Goal: Task Accomplishment & Management: Manage account settings

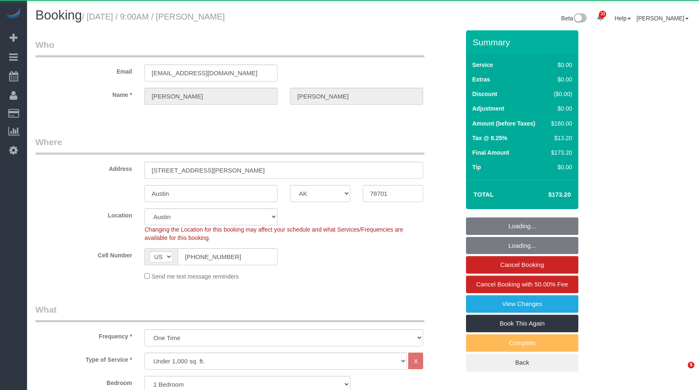
select select "[GEOGRAPHIC_DATA]"
select select "string:stripe-pm_1SDUzL4VGloSiKo7sRO29bdw"
select select "spot1"
select select "number:89"
select select "number:90"
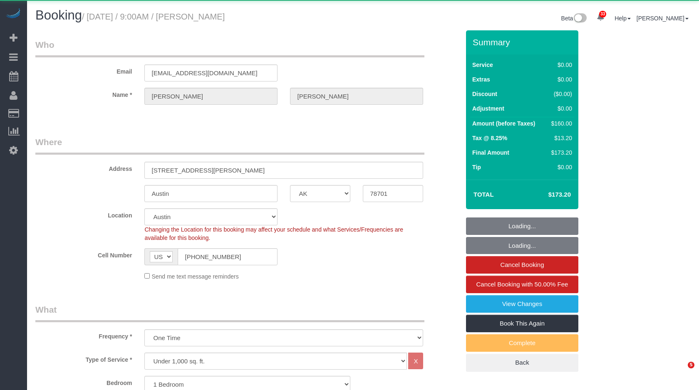
select select "number:15"
select select "number:7"
select select "object:4987"
select select "spot47"
select select "1"
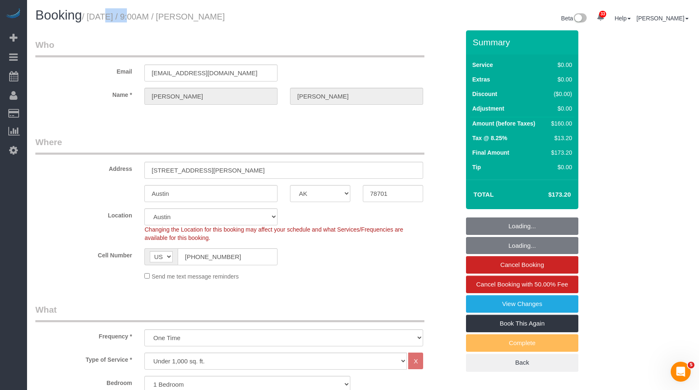
drag, startPoint x: 107, startPoint y: 15, endPoint x: 268, endPoint y: 15, distance: 161.0
click at [268, 15] on h1 "Booking / [DATE] / 9:00AM / [PERSON_NAME]" at bounding box center [196, 15] width 322 height 14
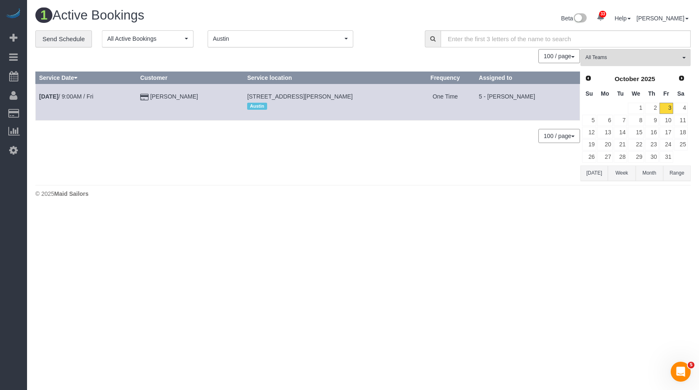
click at [522, 98] on td "5 - [PERSON_NAME]" at bounding box center [527, 102] width 104 height 36
click at [496, 100] on td "5 - [PERSON_NAME]" at bounding box center [527, 102] width 104 height 36
drag, startPoint x: 503, startPoint y: 95, endPoint x: 571, endPoint y: 95, distance: 67.8
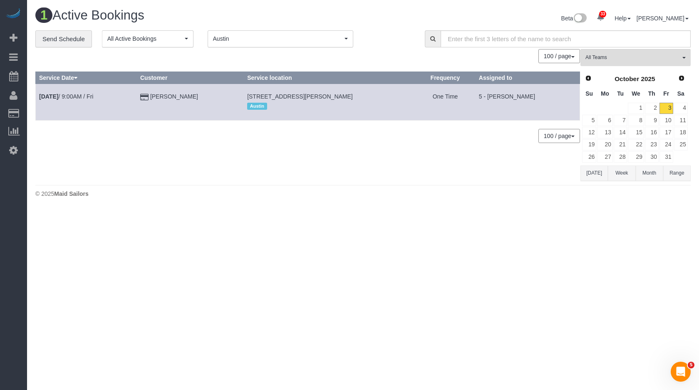
click at [571, 95] on td "5 - [PERSON_NAME]" at bounding box center [527, 102] width 104 height 36
copy td "[PERSON_NAME]"
click at [301, 99] on span "[STREET_ADDRESS][PERSON_NAME]" at bounding box center [300, 96] width 106 height 7
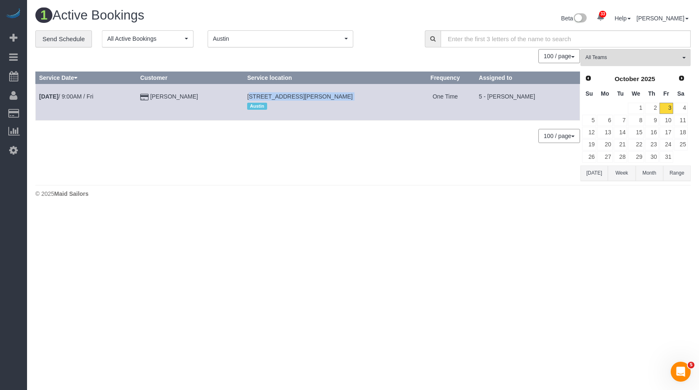
copy td "[STREET_ADDRESS][PERSON_NAME]"
click at [683, 106] on link "4" at bounding box center [681, 108] width 14 height 11
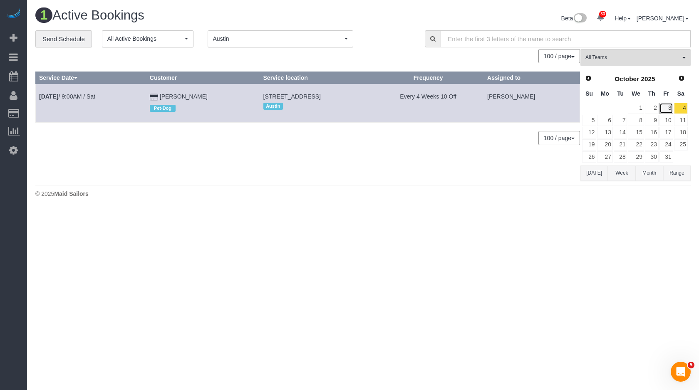
click at [663, 109] on link "3" at bounding box center [666, 108] width 14 height 11
click at [681, 110] on link "4" at bounding box center [681, 108] width 14 height 11
click at [272, 35] on span "Austin" at bounding box center [277, 39] width 129 height 8
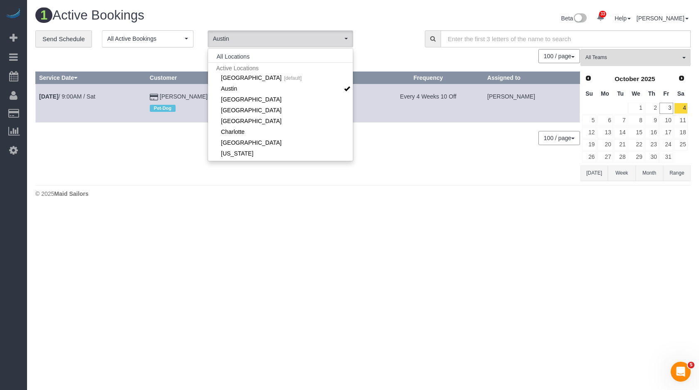
click at [247, 69] on span "Active Locations" at bounding box center [280, 67] width 145 height 11
click at [239, 77] on link "Manhattan [default]" at bounding box center [280, 77] width 145 height 11
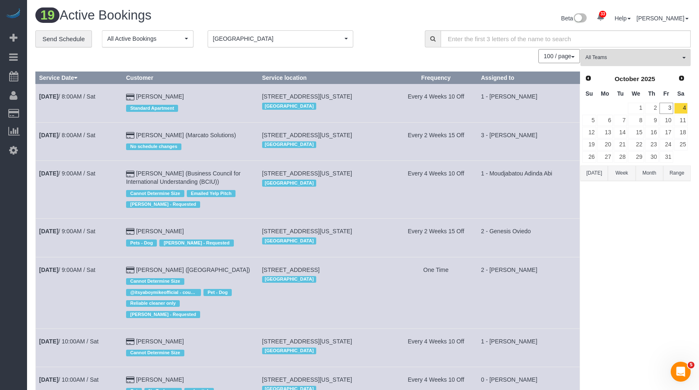
click at [673, 110] on link "3" at bounding box center [666, 108] width 14 height 11
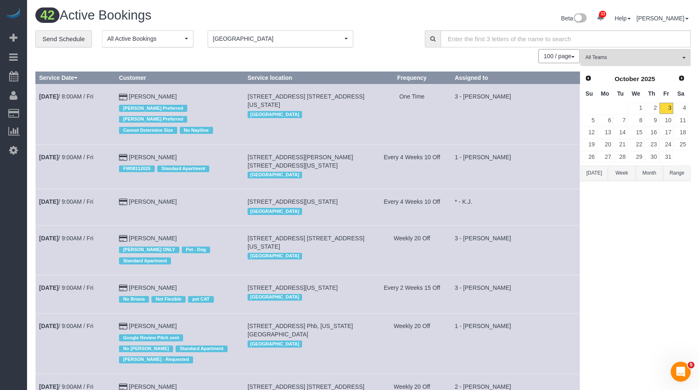
click at [293, 39] on span "[GEOGRAPHIC_DATA]" at bounding box center [277, 39] width 129 height 8
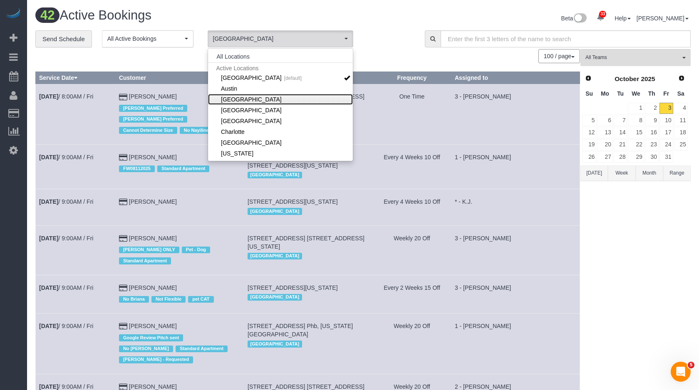
click at [284, 98] on link "[GEOGRAPHIC_DATA]" at bounding box center [280, 99] width 145 height 11
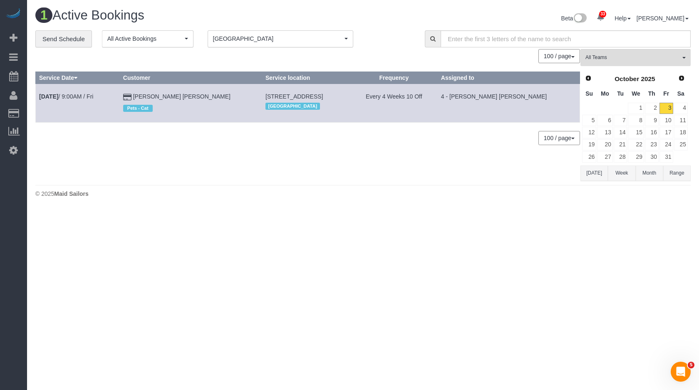
click at [307, 31] on button "Boston [GEOGRAPHIC_DATA]" at bounding box center [281, 38] width 146 height 17
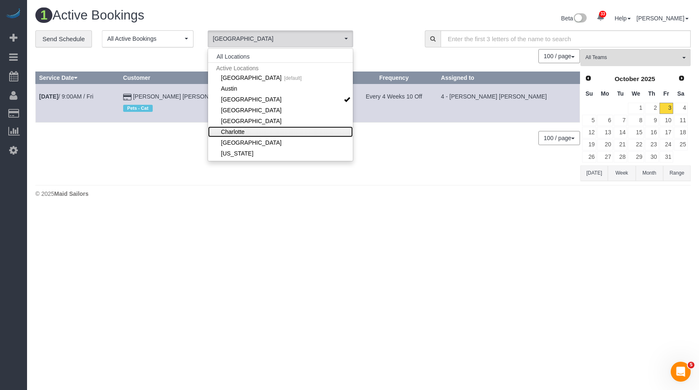
click at [252, 129] on link "Charlotte" at bounding box center [280, 131] width 145 height 11
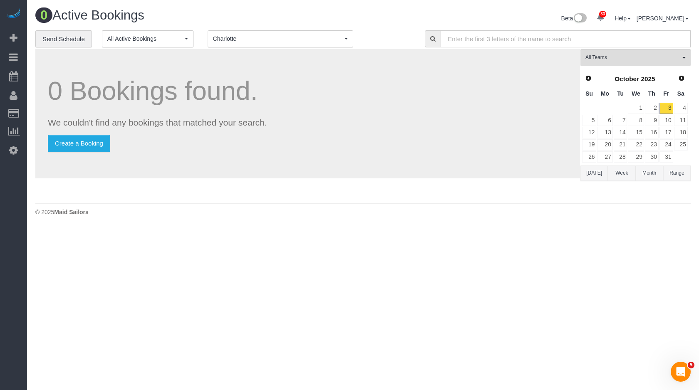
click at [295, 45] on button "[PERSON_NAME] [PERSON_NAME]" at bounding box center [281, 38] width 146 height 17
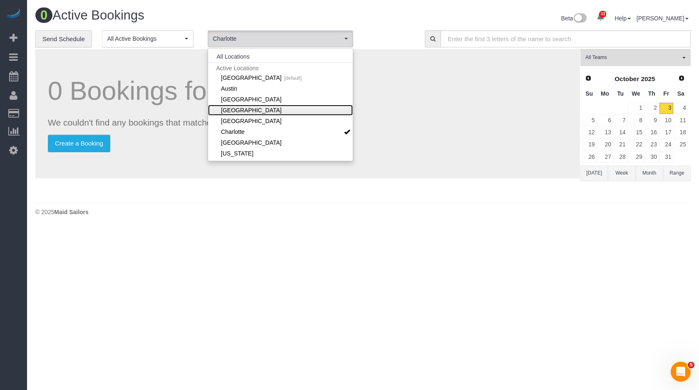
click at [268, 111] on link "[GEOGRAPHIC_DATA]" at bounding box center [280, 110] width 145 height 11
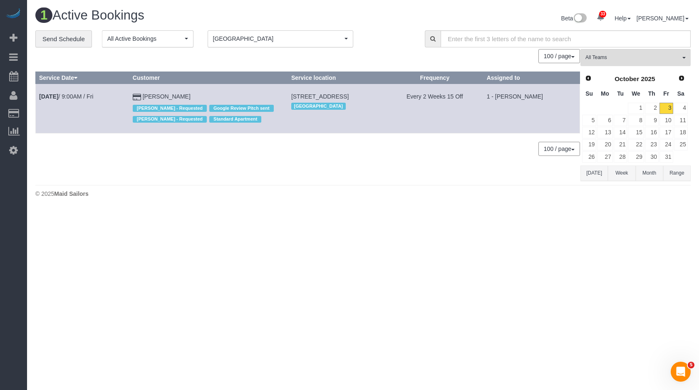
click at [297, 40] on span "[GEOGRAPHIC_DATA]" at bounding box center [277, 39] width 129 height 8
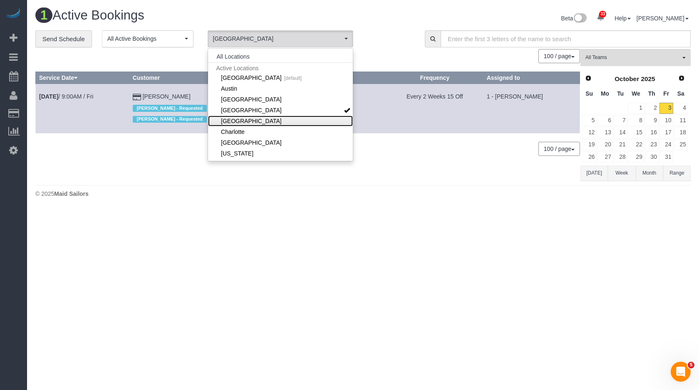
click at [252, 124] on link "[GEOGRAPHIC_DATA]" at bounding box center [280, 121] width 145 height 11
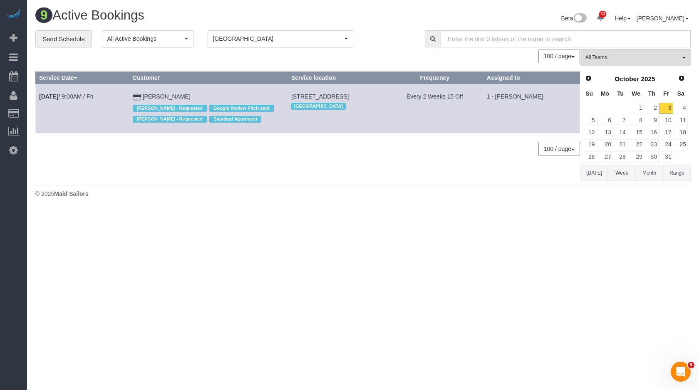
click at [299, 41] on span "[GEOGRAPHIC_DATA]" at bounding box center [277, 39] width 129 height 8
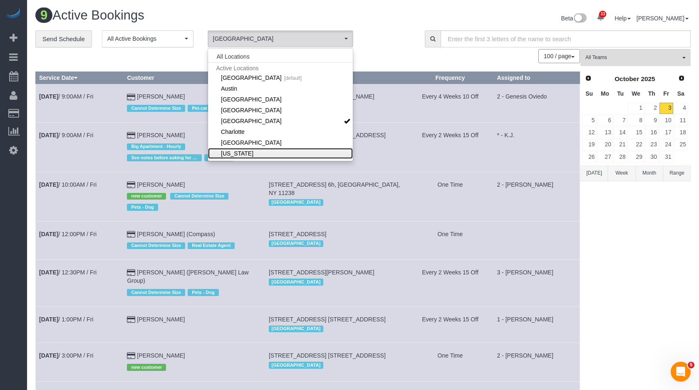
click at [255, 149] on link "[US_STATE]" at bounding box center [280, 153] width 145 height 11
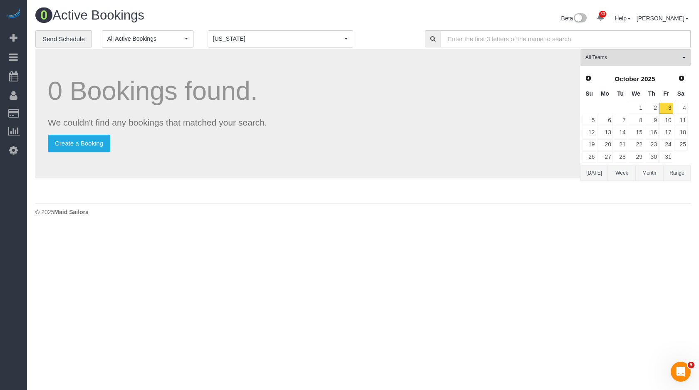
click at [295, 50] on div "0 Bookings found. We couldn't find any bookings that matched your search. Creat…" at bounding box center [307, 113] width 544 height 129
click at [302, 41] on span "[US_STATE]" at bounding box center [277, 39] width 129 height 8
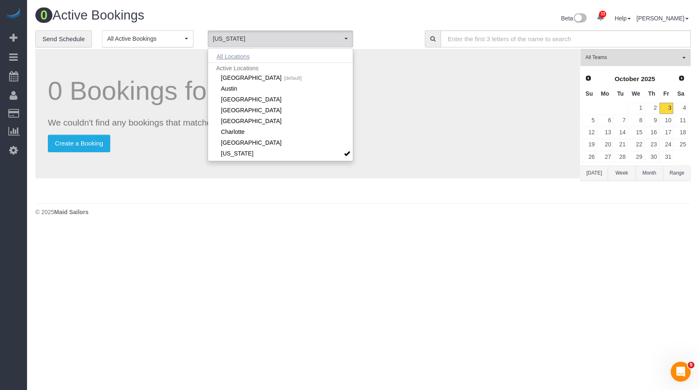
click at [244, 56] on button "All Locations" at bounding box center [233, 57] width 50 height 12
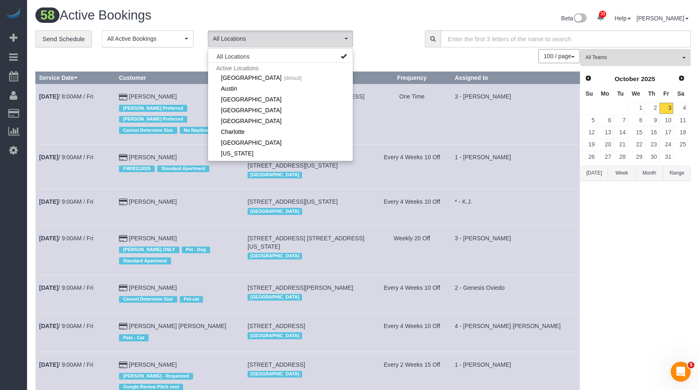
click at [468, 114] on td "3 - [PERSON_NAME]" at bounding box center [515, 114] width 129 height 60
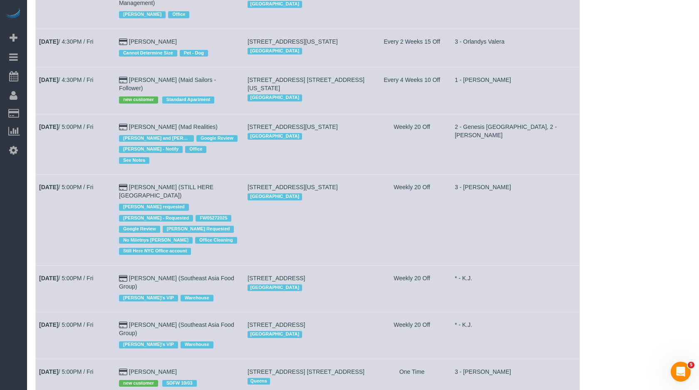
scroll to position [2742, 0]
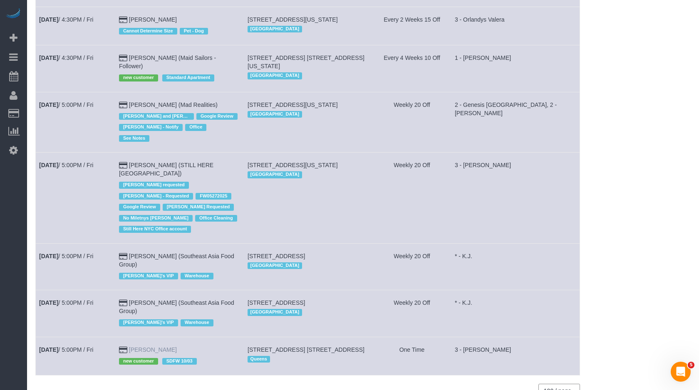
drag, startPoint x: 183, startPoint y: 308, endPoint x: 135, endPoint y: 304, distance: 48.0
click at [135, 337] on td "[PERSON_NAME] new customer SDFW 10/03" at bounding box center [179, 356] width 129 height 38
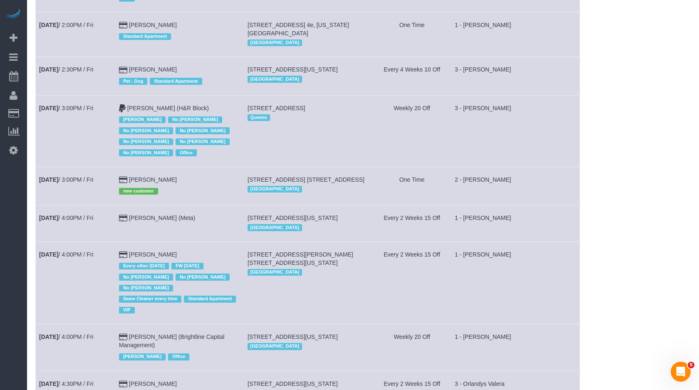
scroll to position [2375, 0]
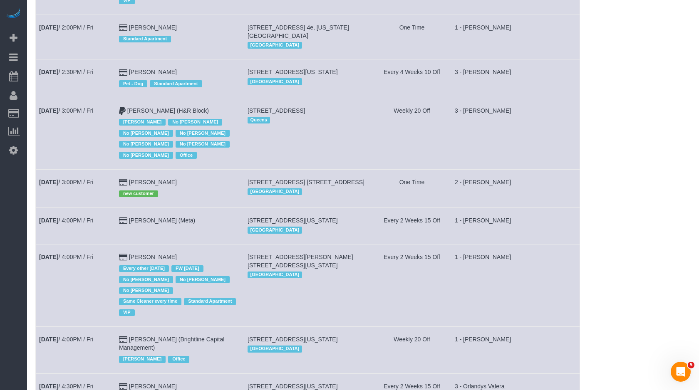
click at [185, 170] on td "[PERSON_NAME] new customer" at bounding box center [179, 188] width 129 height 38
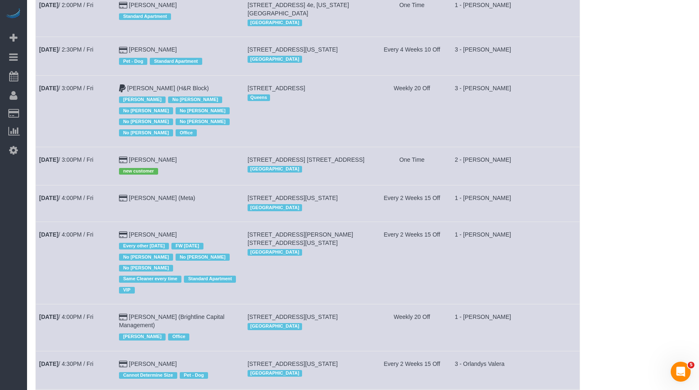
scroll to position [2430, 0]
